Goal: Unclear

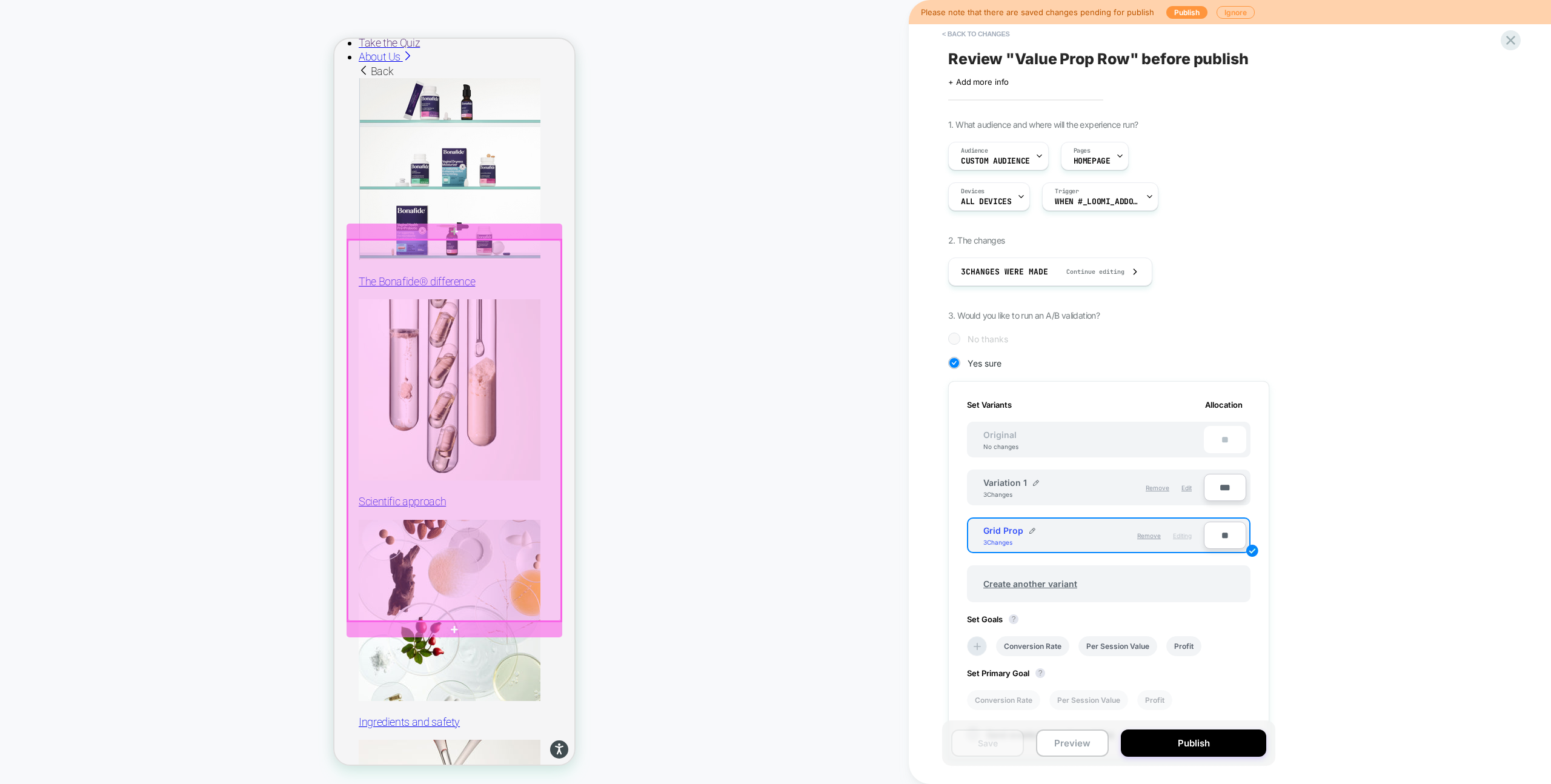
scroll to position [0, 62]
